Goal: Browse casually: Explore the website without a specific task or goal

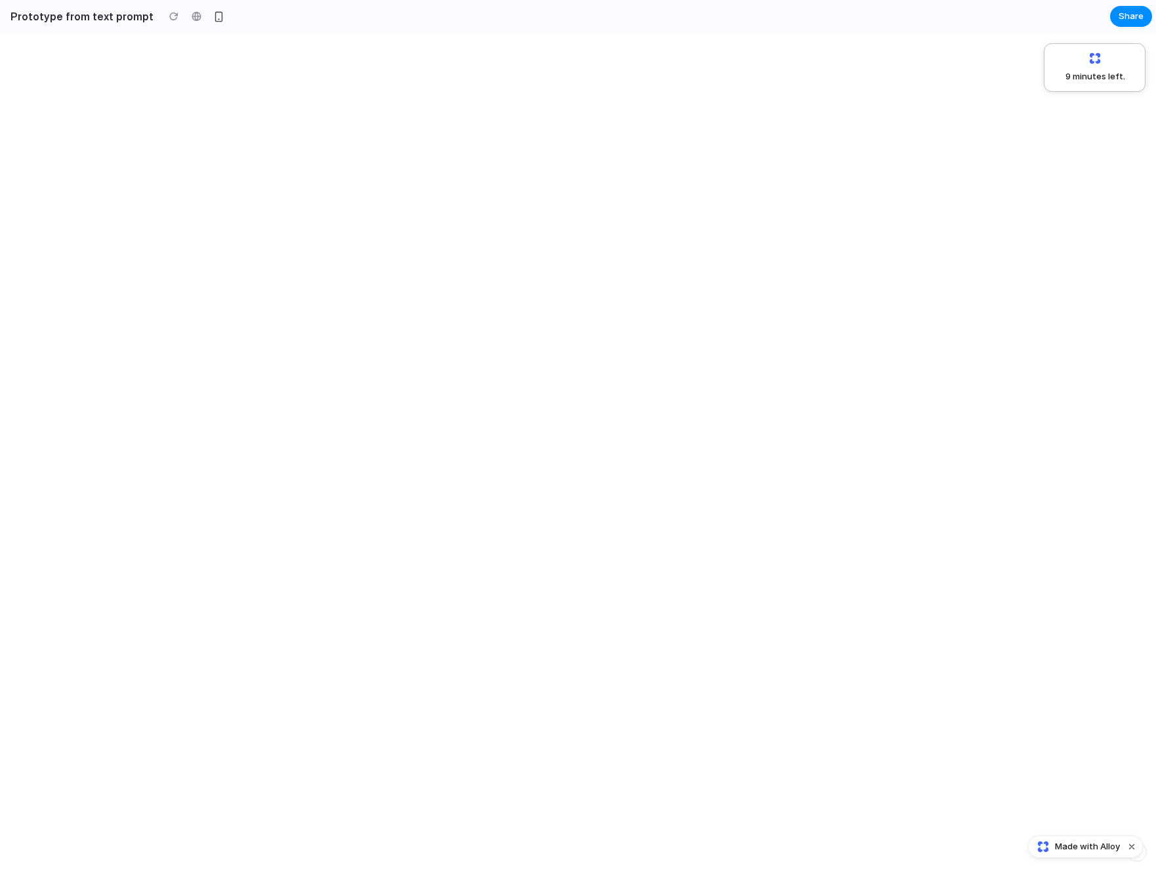
click at [1113, 77] on span "9 minutes left ." at bounding box center [1090, 76] width 70 height 13
